Goal: Task Accomplishment & Management: Manage account settings

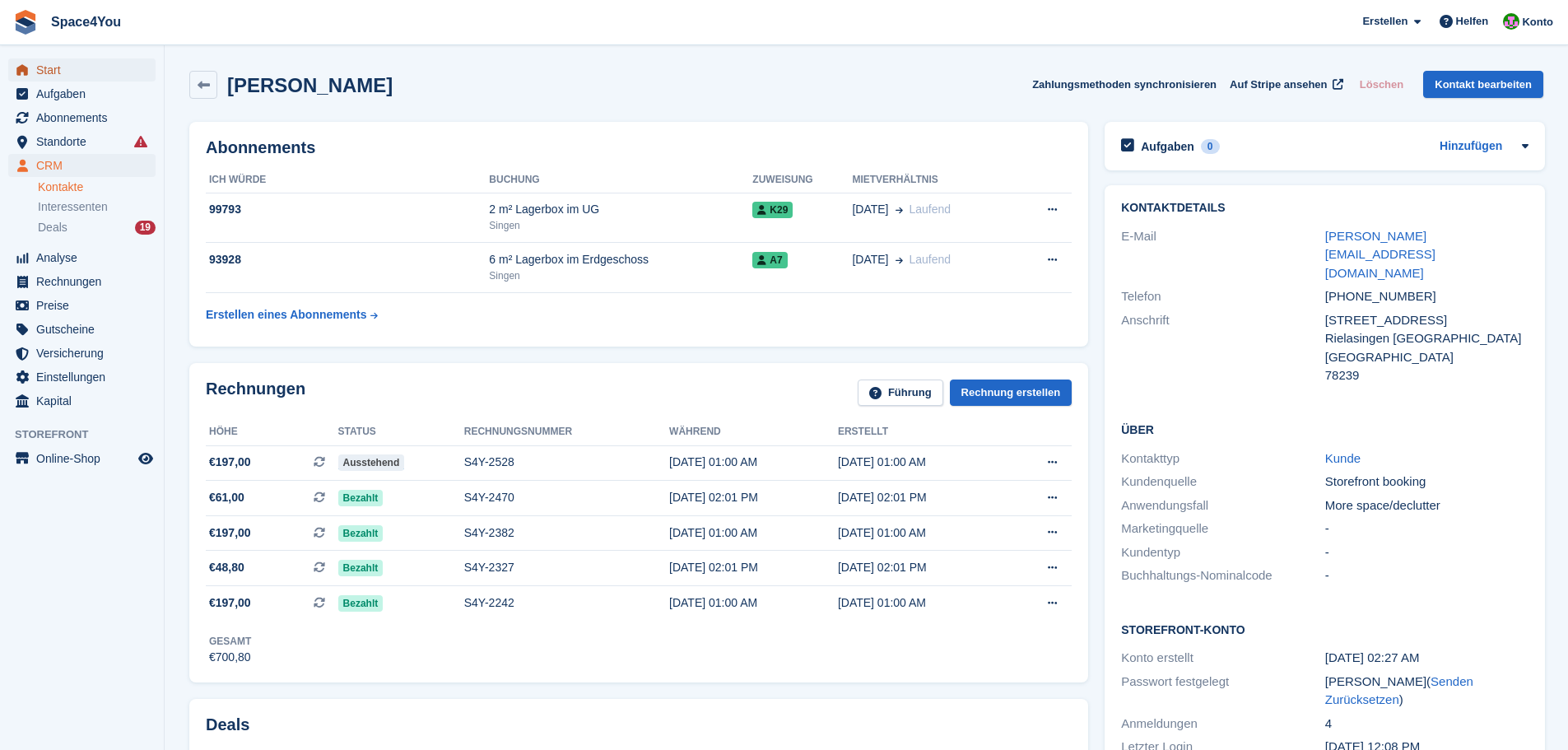
click at [68, 75] on span "Start" at bounding box center [85, 70] width 99 height 23
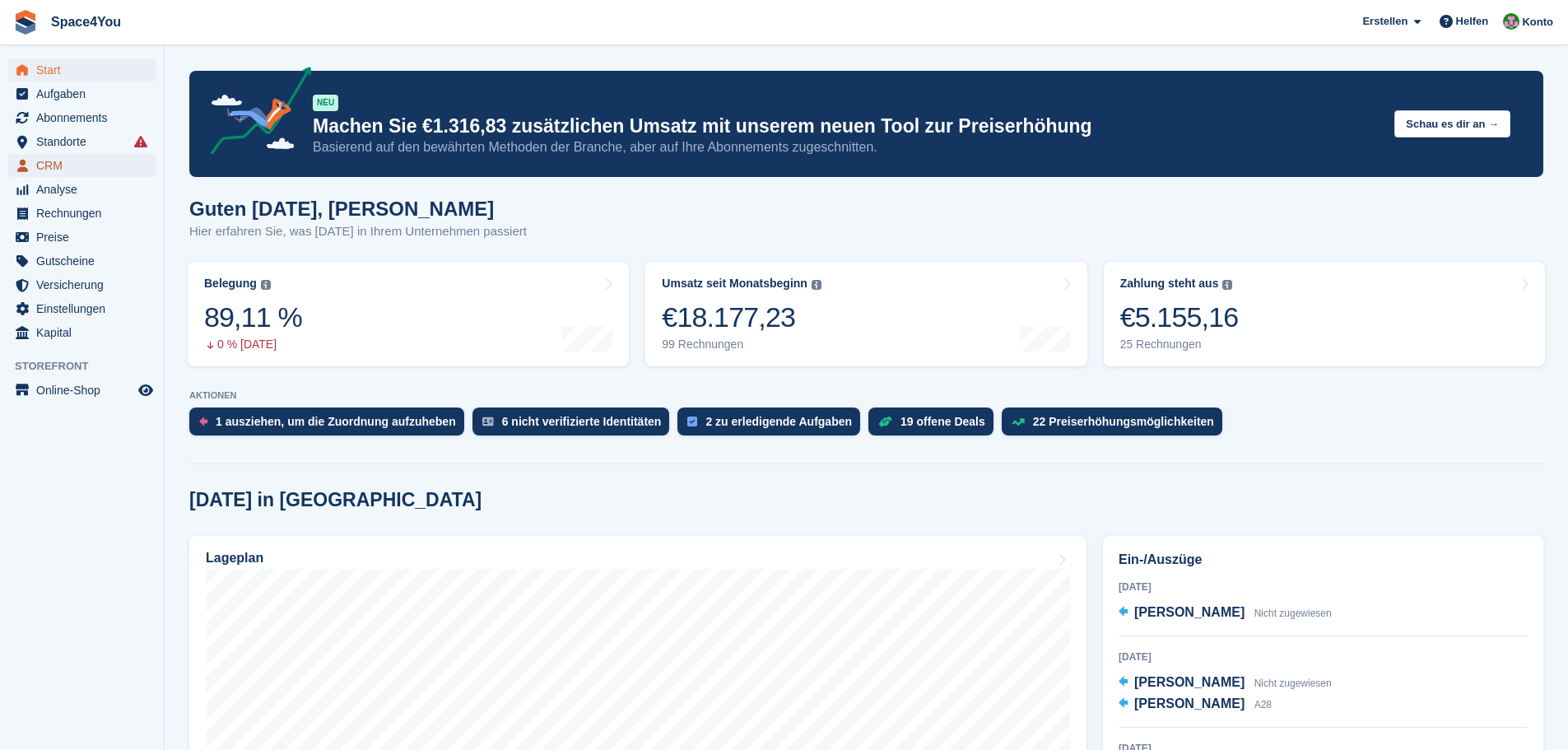
click at [53, 165] on span "CRM" at bounding box center [85, 165] width 99 height 23
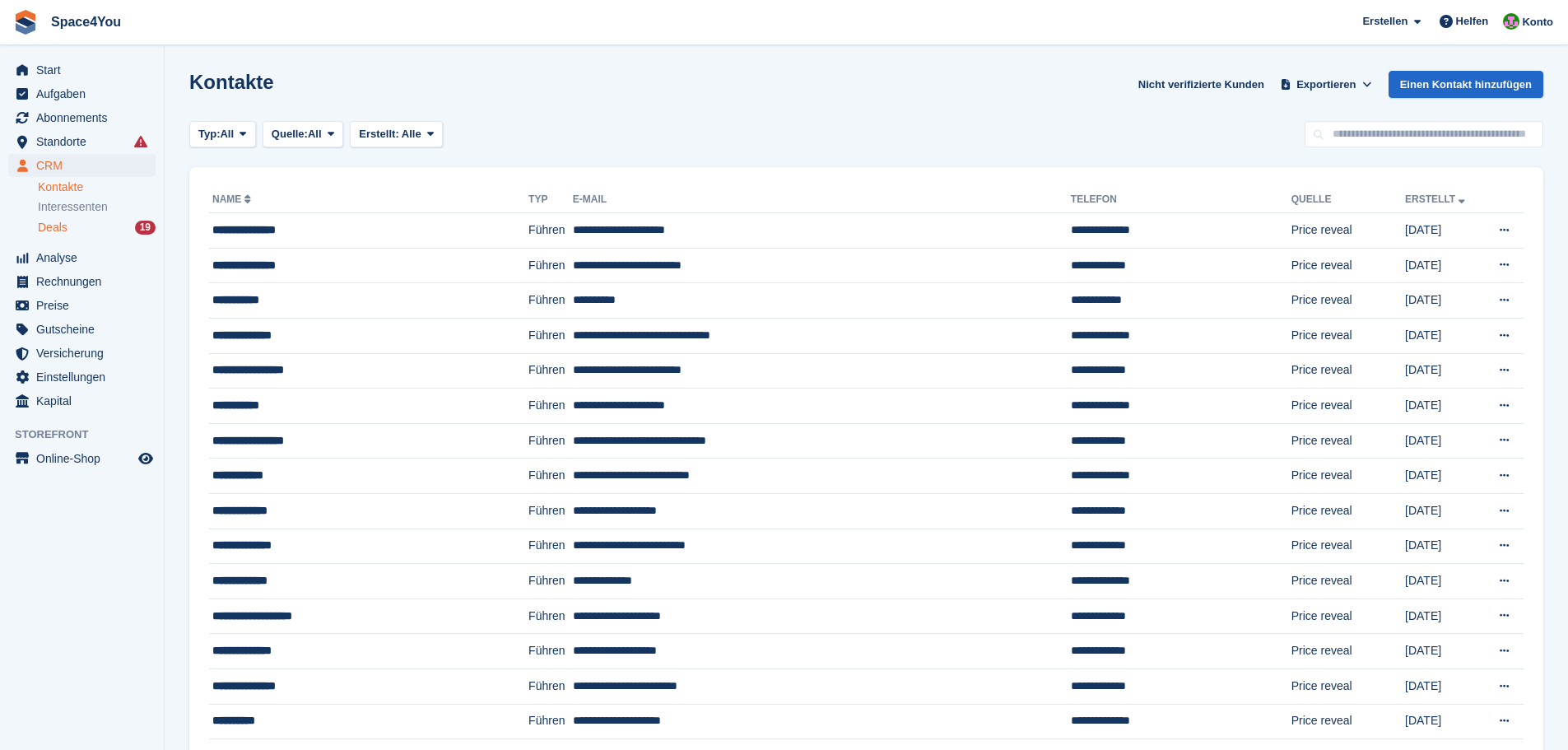
click at [64, 228] on span "Deals" at bounding box center [53, 227] width 30 height 16
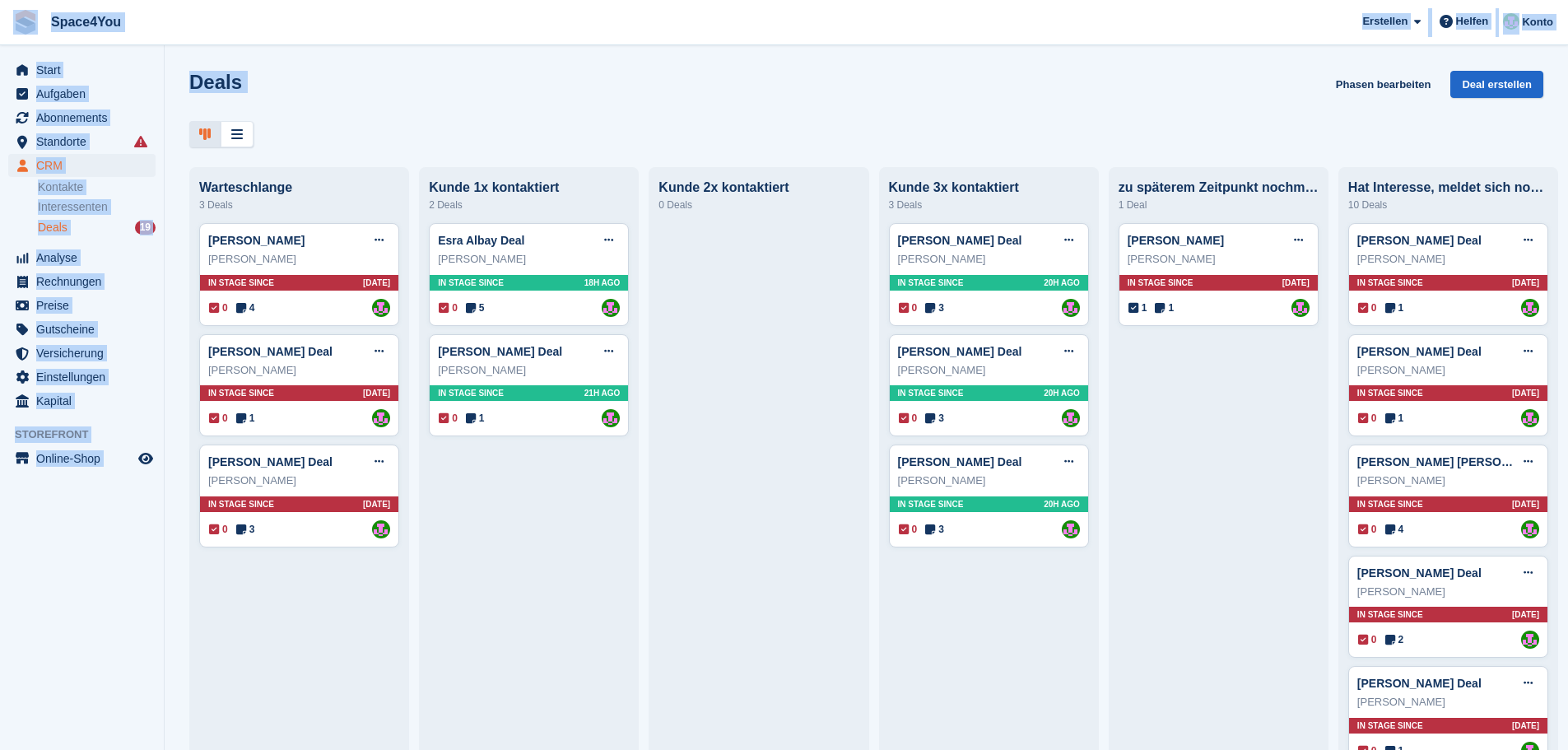
drag, startPoint x: 298, startPoint y: 144, endPoint x: 4, endPoint y: 23, distance: 317.9
click at [4, 23] on div "Space4You [GEOGRAPHIC_DATA] Abonnement Rechnung Kontakt Deal [GEOGRAPHIC_DATA] …" at bounding box center [784, 375] width 1568 height 750
click at [4, 23] on span "Space4You Erstellen Abonnement Rechnung Kontakt Deal Rabatt Seite Helfen Chat-S…" at bounding box center [784, 22] width 1568 height 44
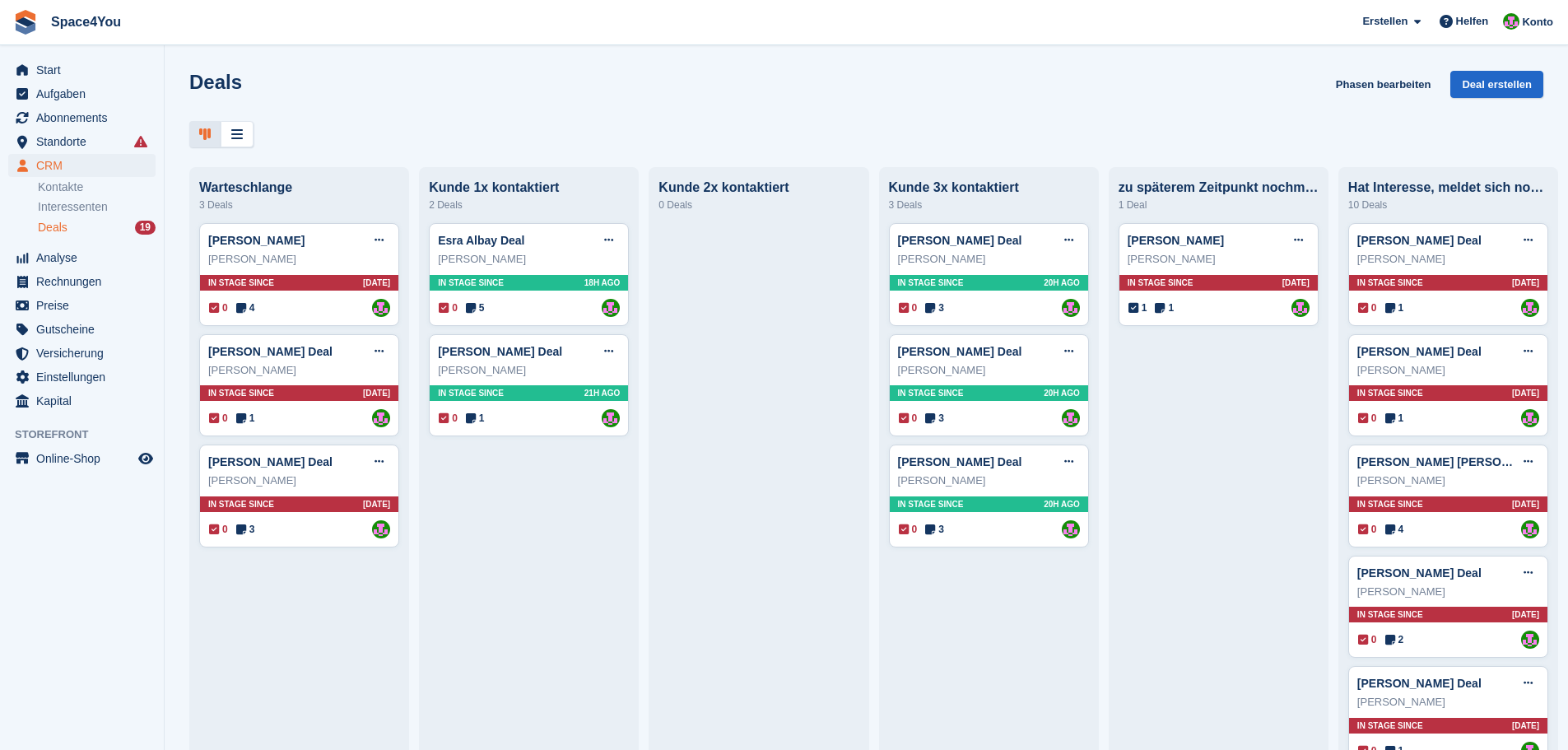
click at [405, 107] on div "Deals Phasen bearbeiten Deal erstellen" at bounding box center [866, 94] width 1354 height 47
click at [306, 252] on div "Marianne RohdeDeal Deal bearbeiten Als gewonnen markieren Als verloren markiere…" at bounding box center [300, 240] width 182 height 25
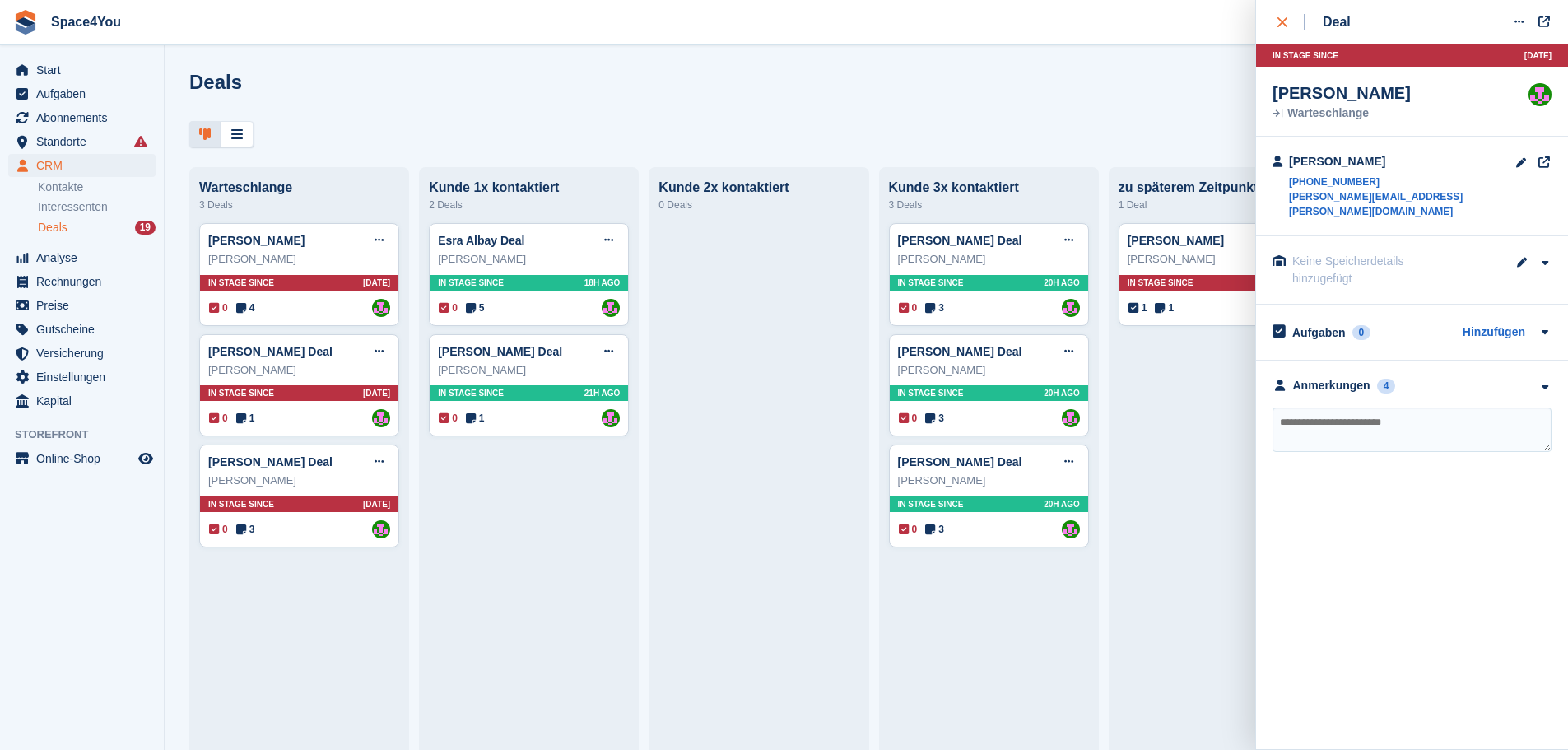
click at [1285, 22] on icon "close" at bounding box center [1282, 22] width 10 height 10
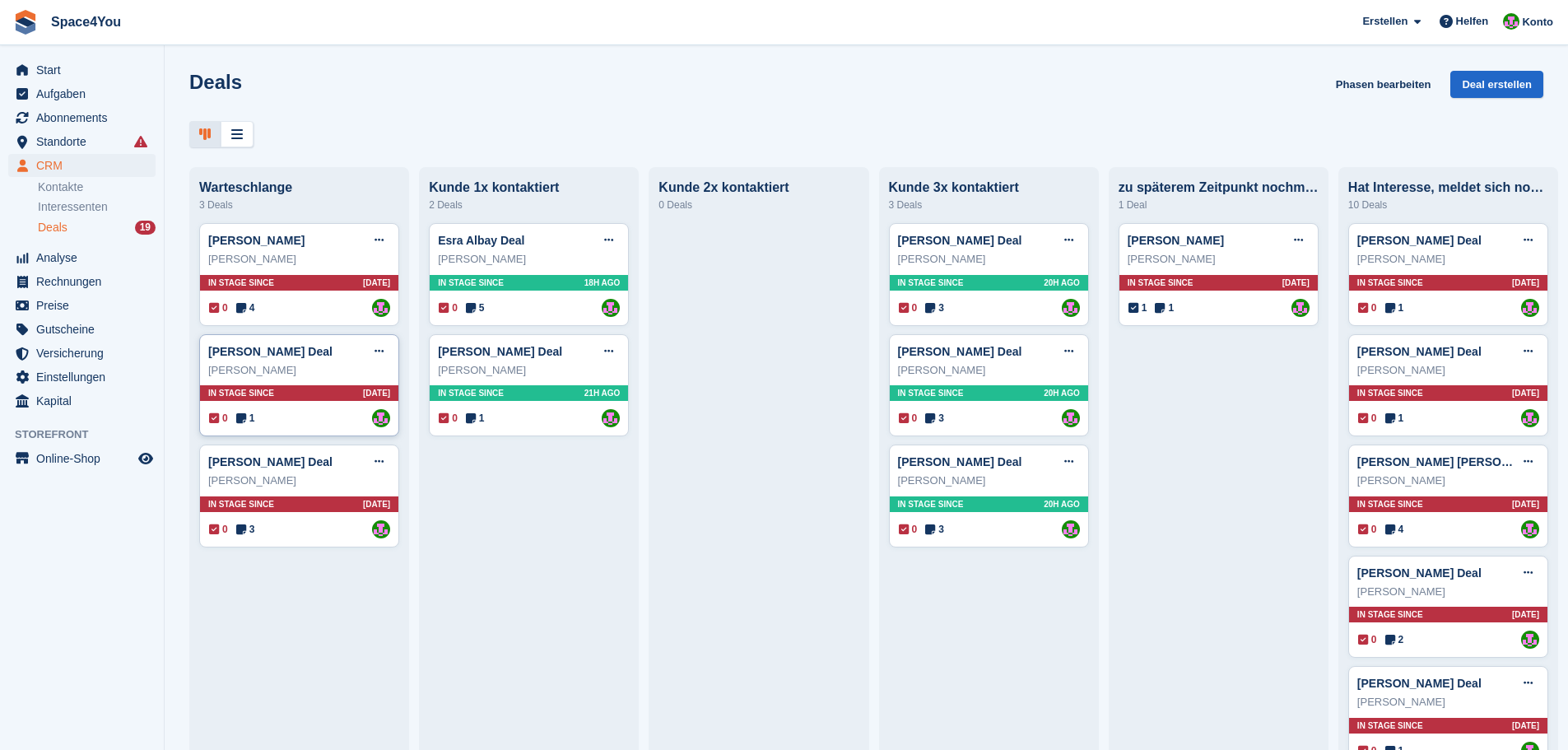
click at [336, 366] on div "Andreas Pröger" at bounding box center [300, 371] width 182 height 17
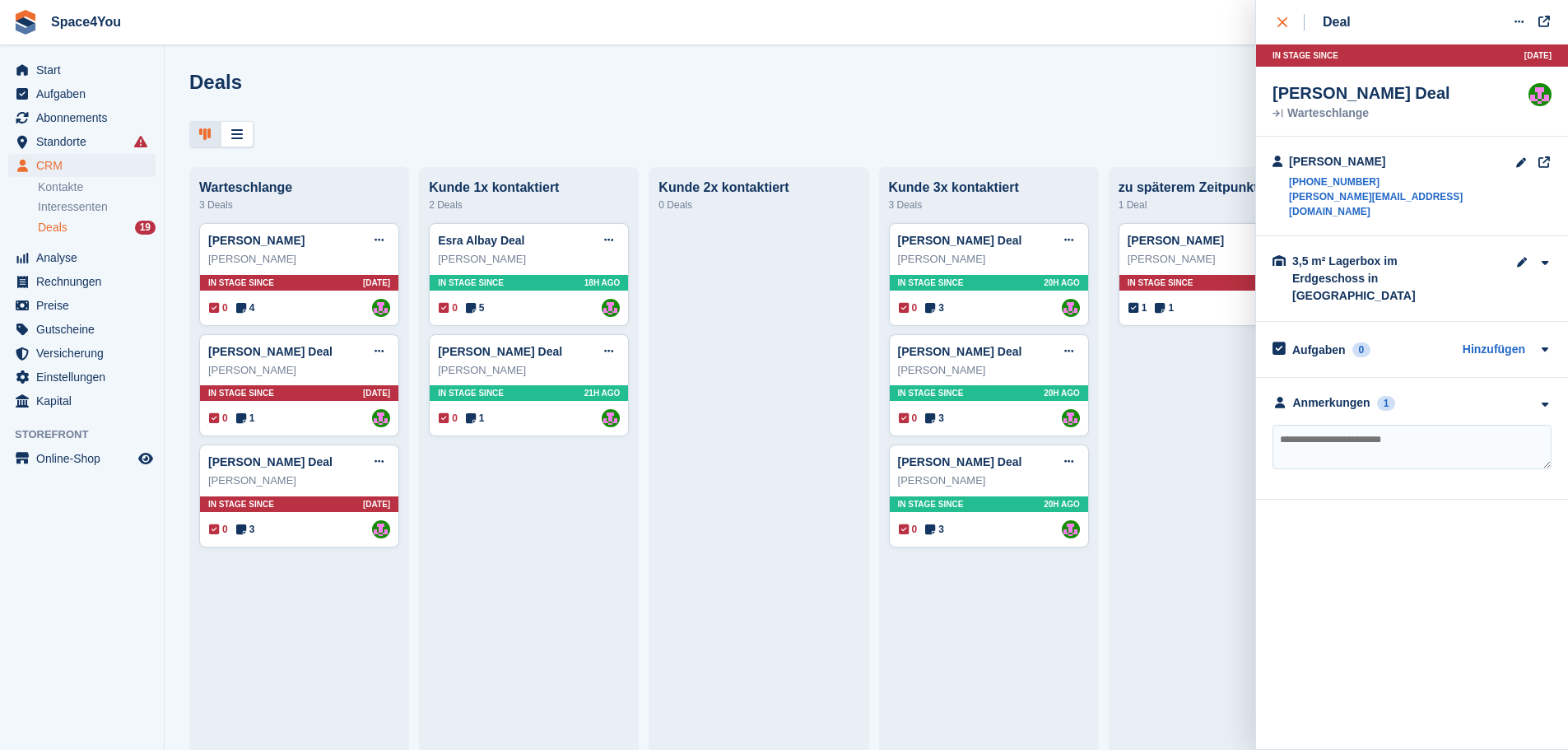
click at [1287, 28] on div "close" at bounding box center [1291, 22] width 27 height 17
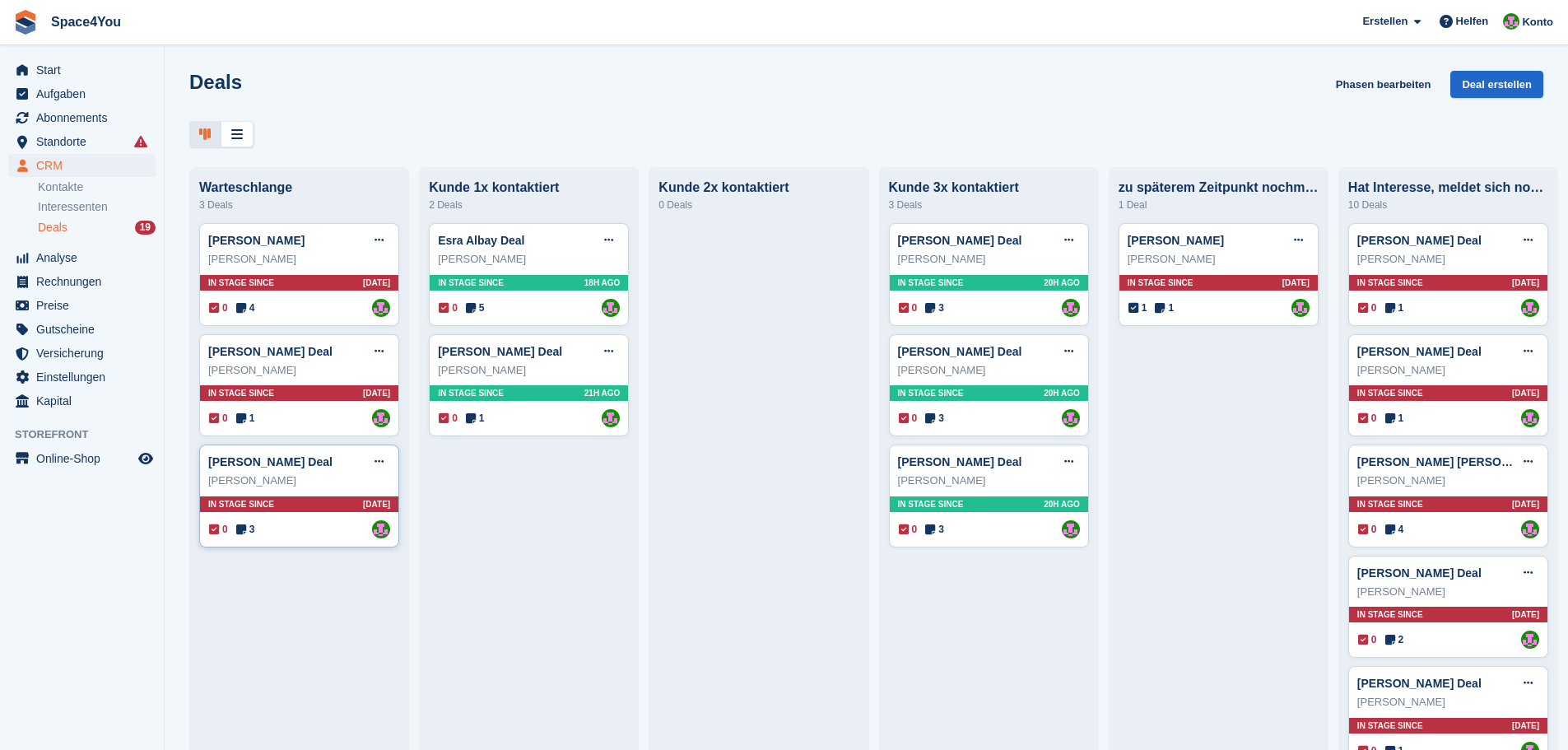
click at [336, 486] on div "Manuela Iwers" at bounding box center [300, 480] width 182 height 17
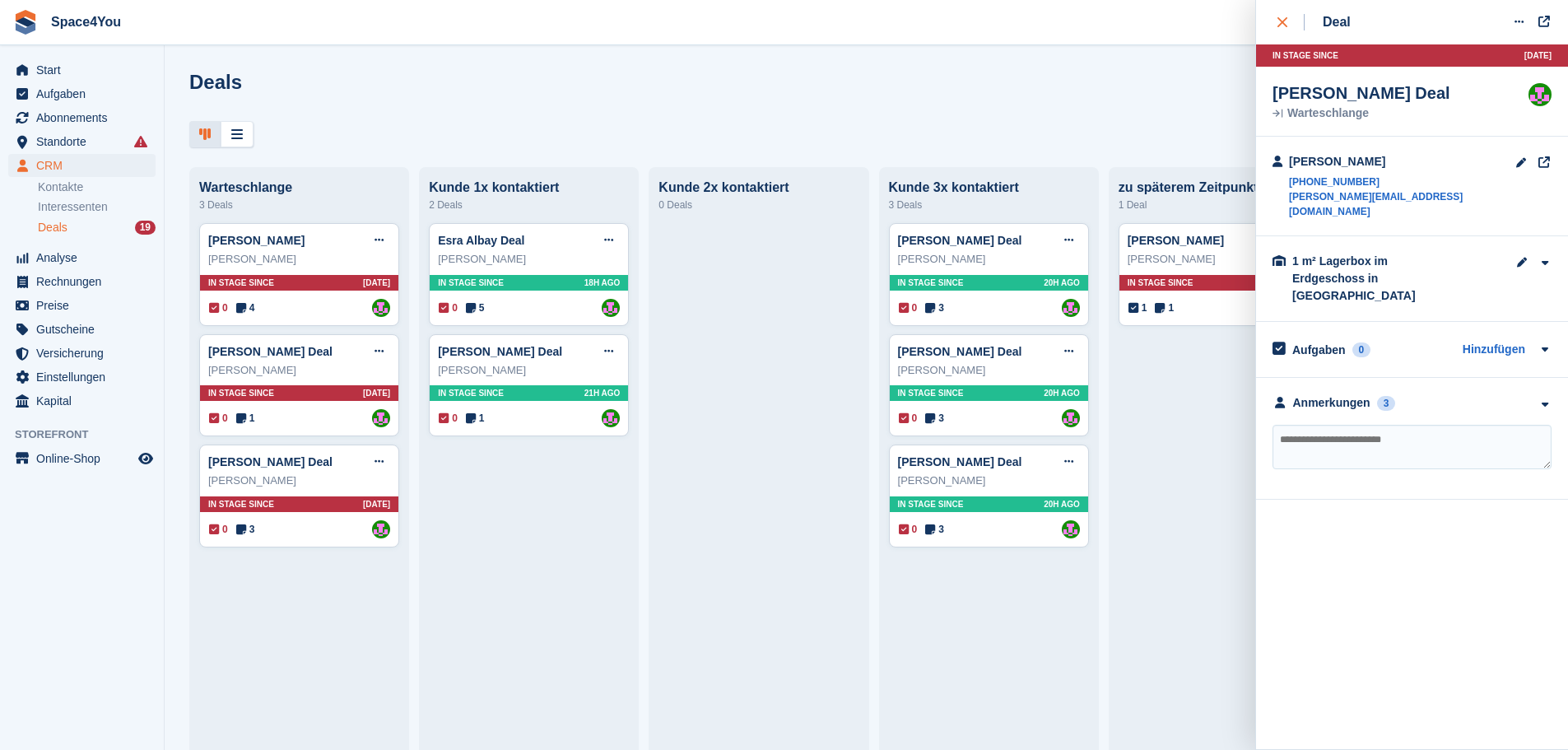
click at [1278, 21] on icon "close" at bounding box center [1282, 22] width 10 height 10
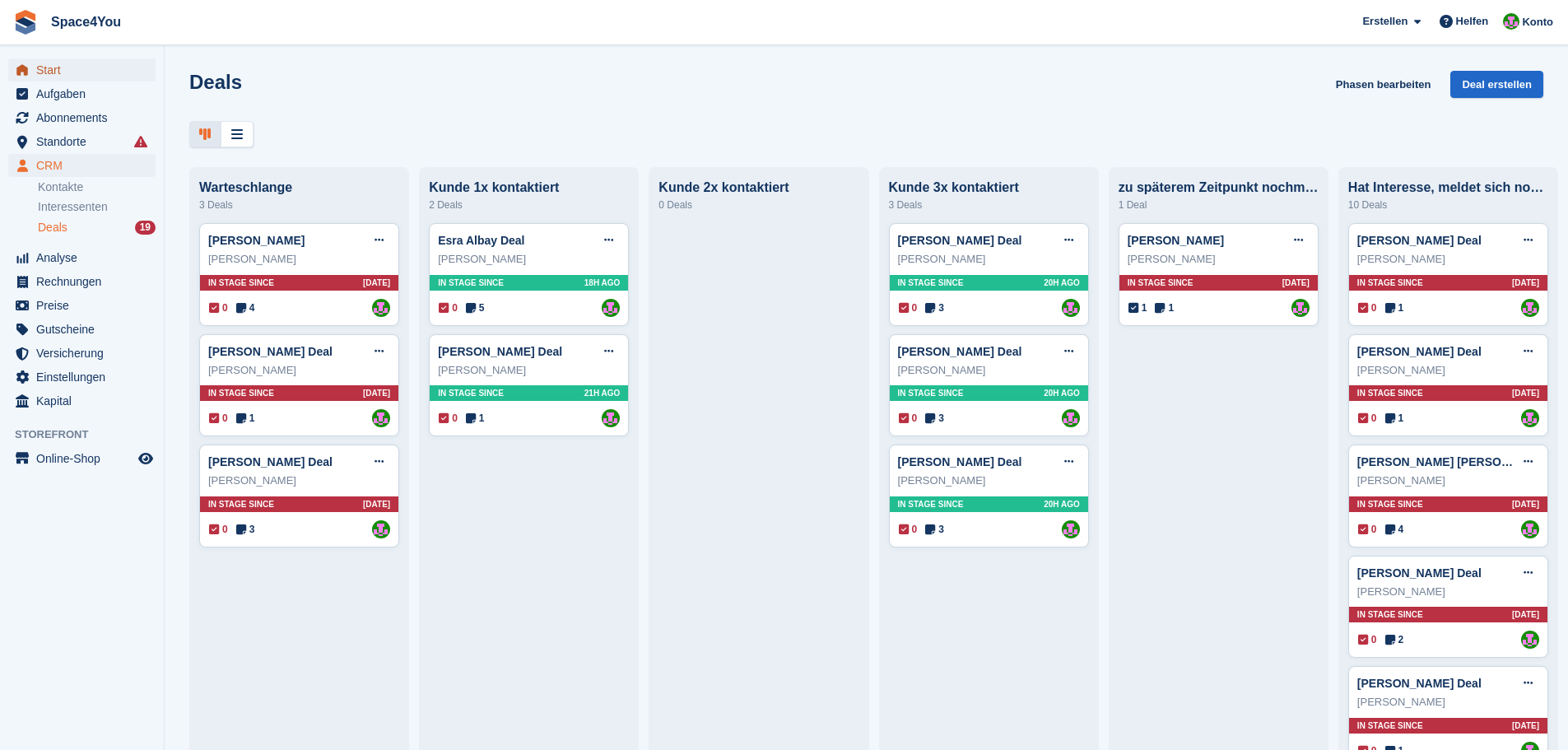
click at [79, 73] on span "Start" at bounding box center [85, 70] width 99 height 23
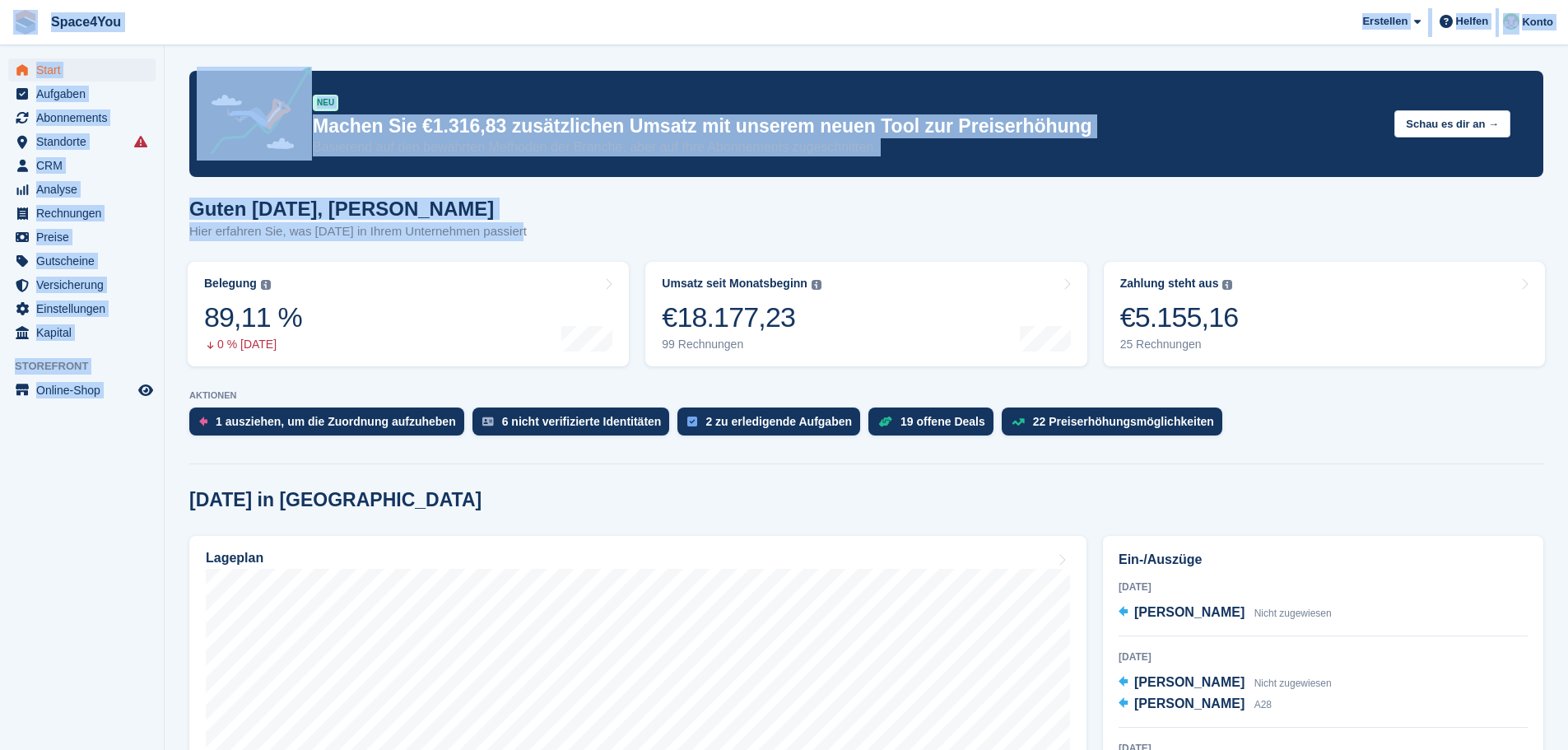
drag, startPoint x: 540, startPoint y: 232, endPoint x: 0, endPoint y: 33, distance: 575.5
click at [331, 19] on span "Space4You Erstellen Abonnement Rechnung Kontakt Deal Rabatt Seite Helfen Chat-S…" at bounding box center [784, 22] width 1568 height 44
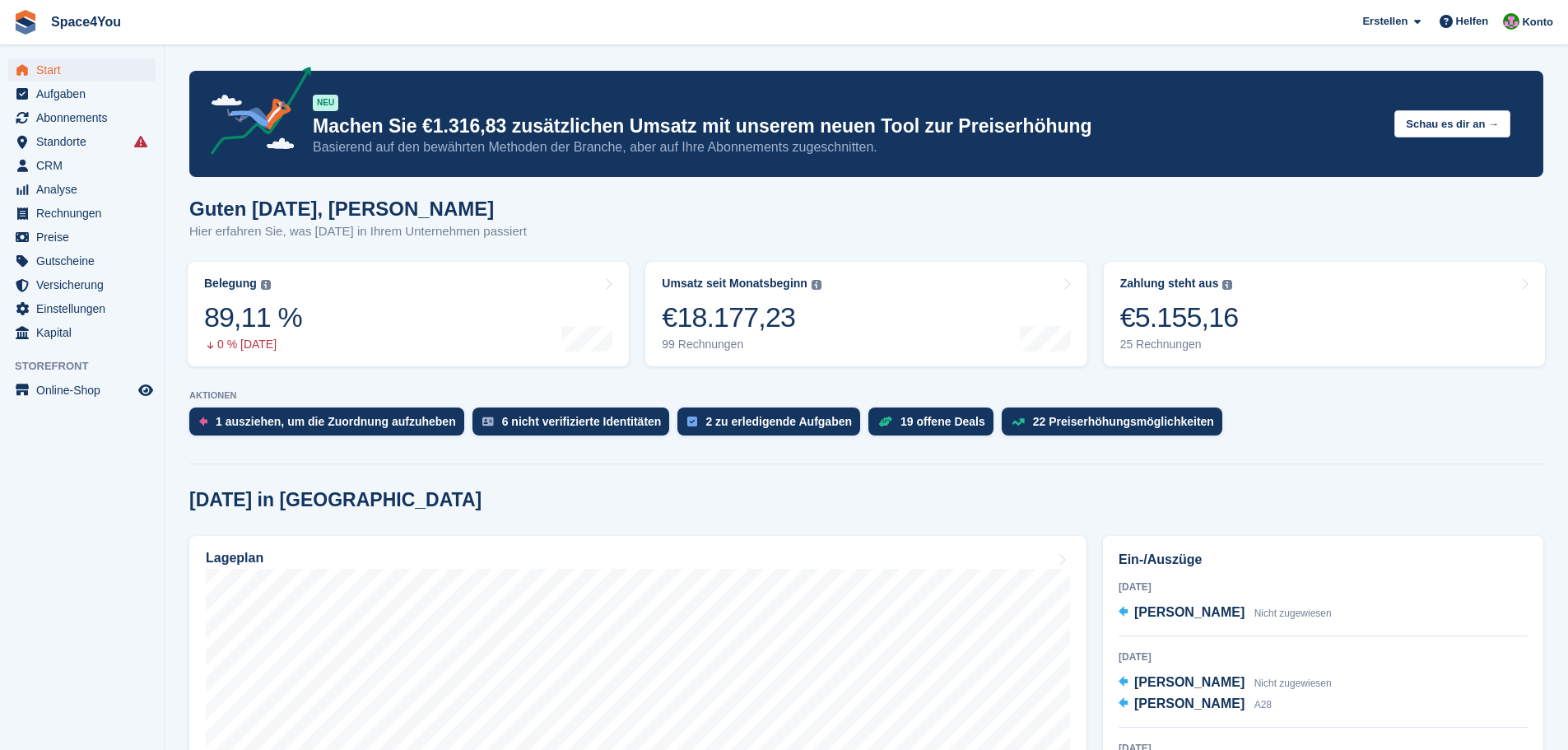
click at [907, 227] on div "Guten Morgen, Luca-André Hier erfahren Sie, was heute in Ihrem Unternehmen pass…" at bounding box center [866, 229] width 1354 height 63
drag, startPoint x: 366, startPoint y: 498, endPoint x: 166, endPoint y: 479, distance: 200.9
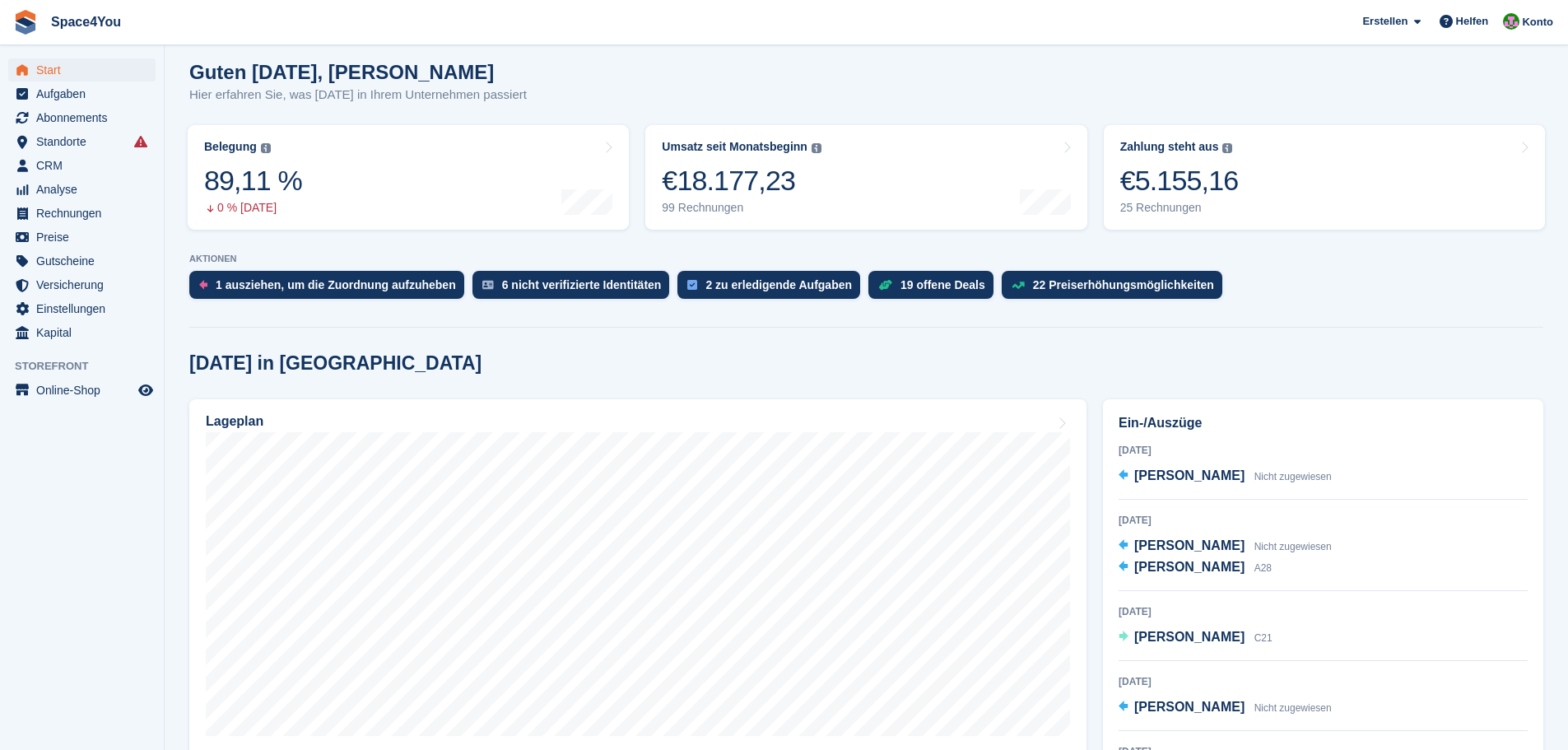
scroll to position [165, 0]
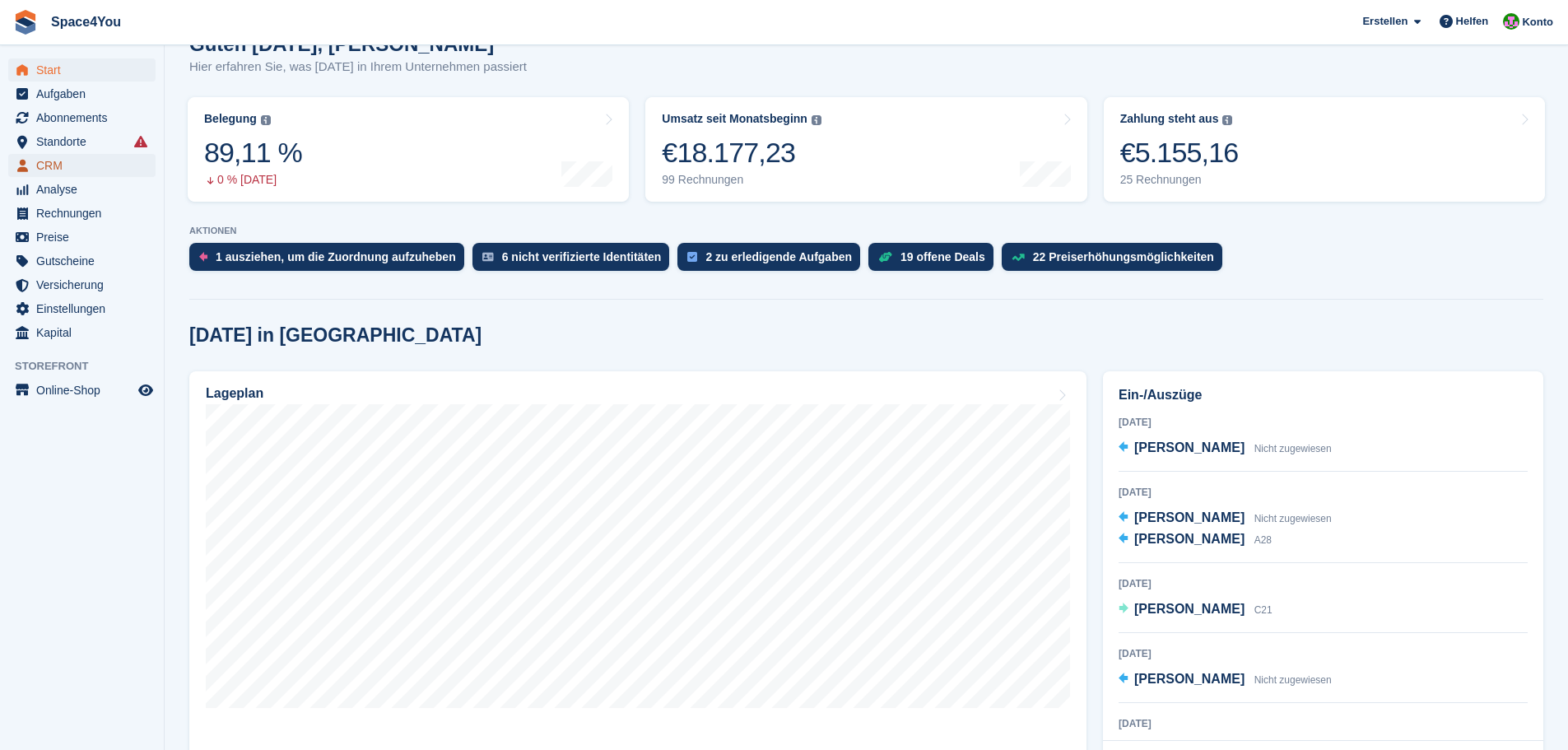
click at [36, 172] on span "CRM" at bounding box center [85, 165] width 99 height 23
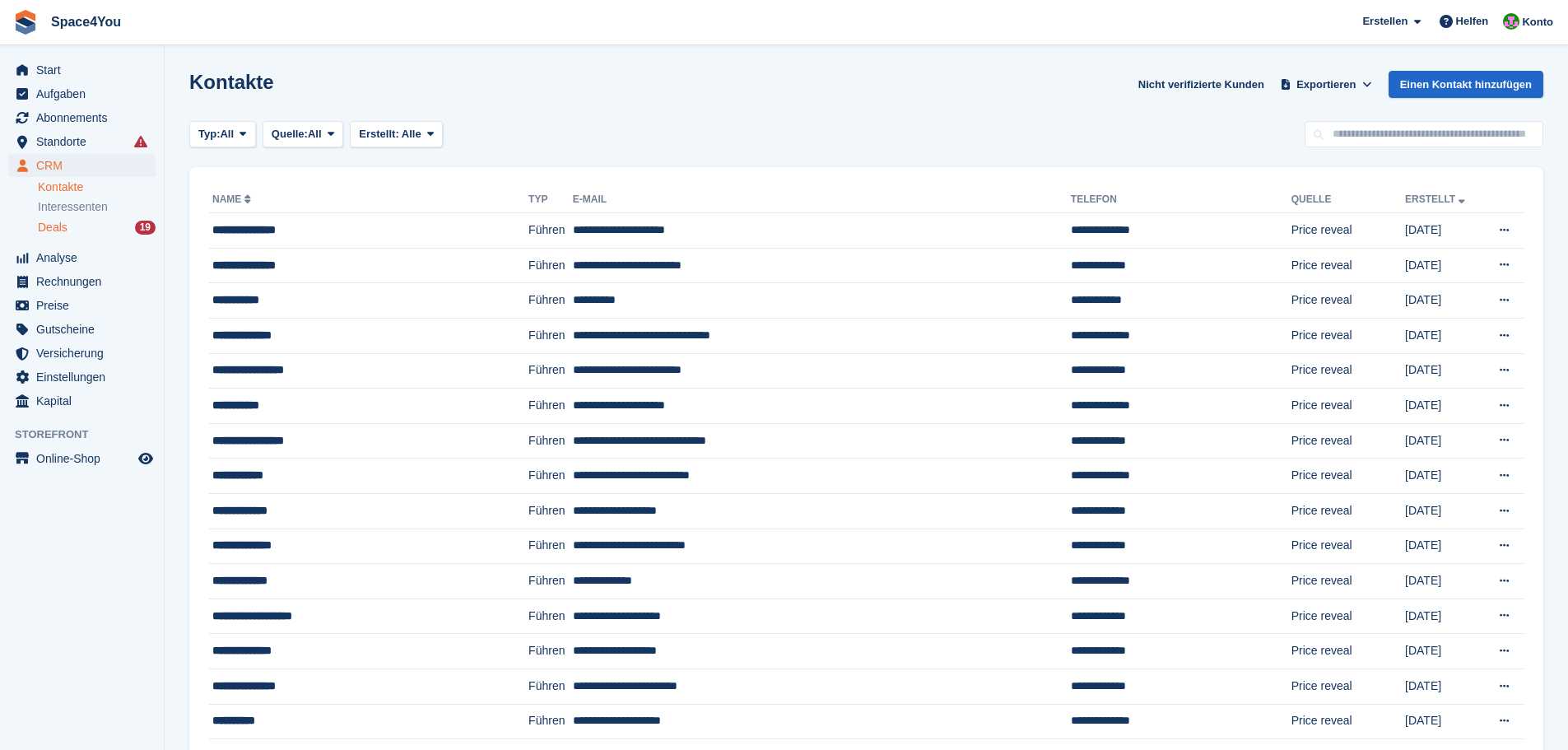
click at [96, 234] on div "Deals 19" at bounding box center [96, 227] width 118 height 16
